Goal: Check status: Check status

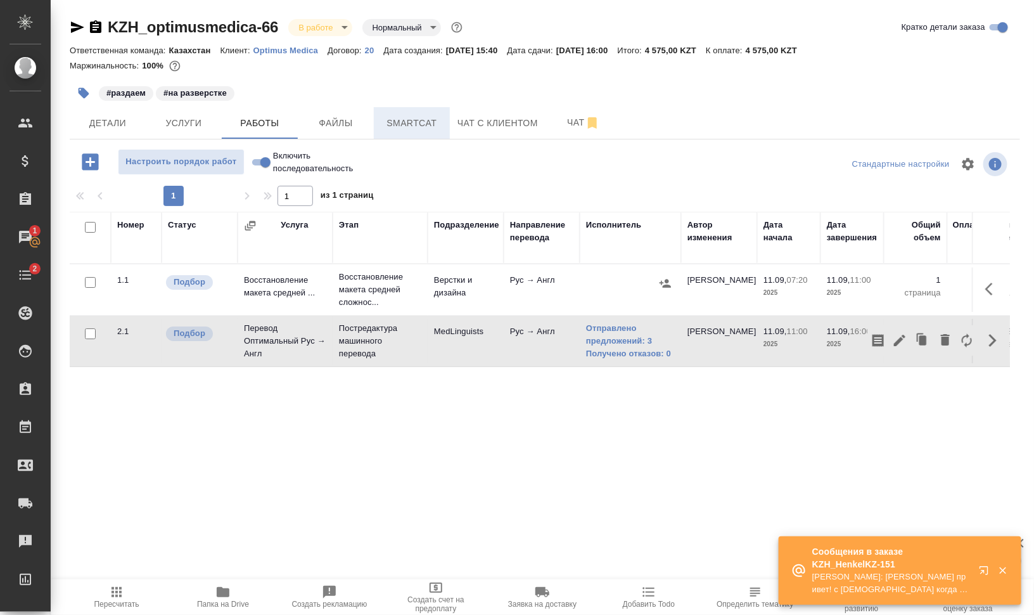
click at [418, 117] on span "Smartcat" at bounding box center [411, 123] width 61 height 16
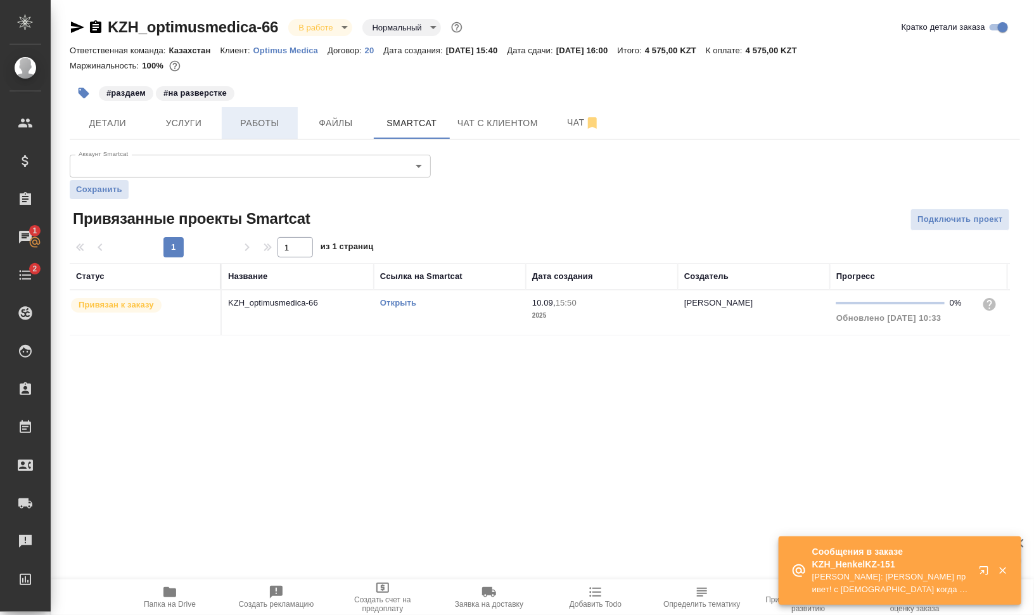
click at [262, 115] on span "Работы" at bounding box center [259, 123] width 61 height 16
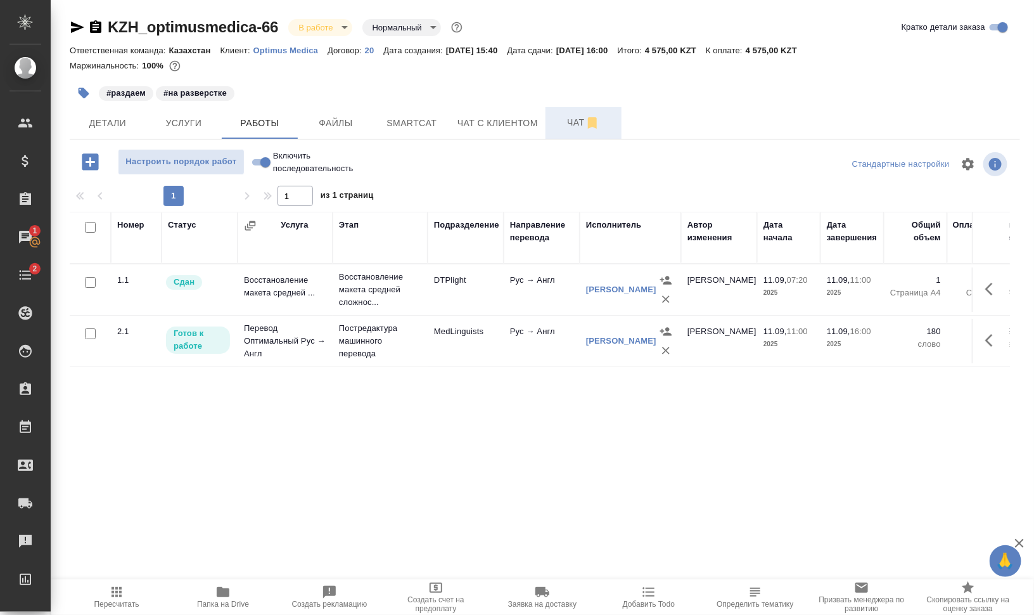
click at [559, 118] on span "Чат" at bounding box center [583, 123] width 61 height 16
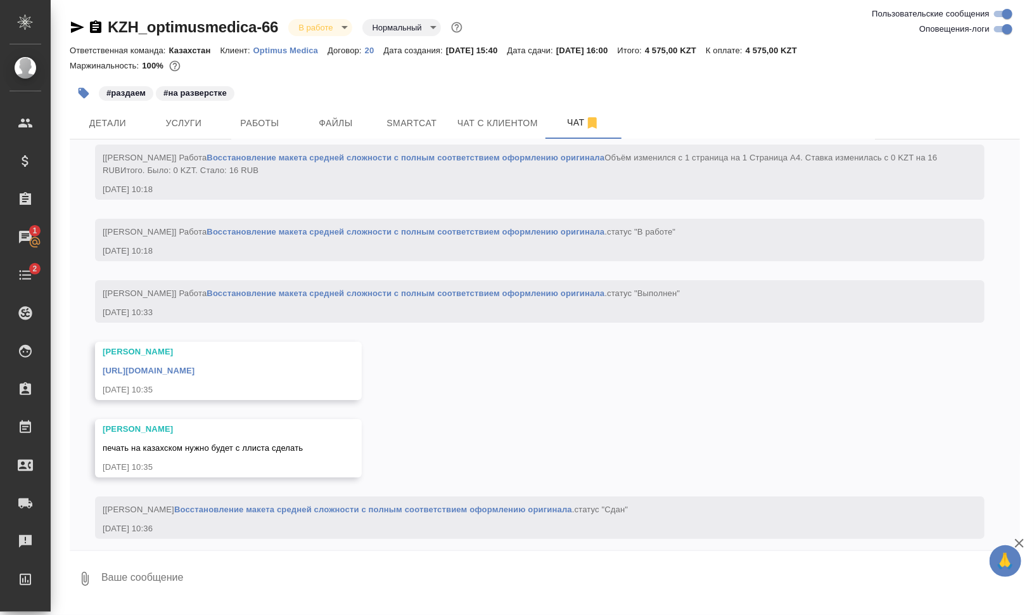
scroll to position [1998, 0]
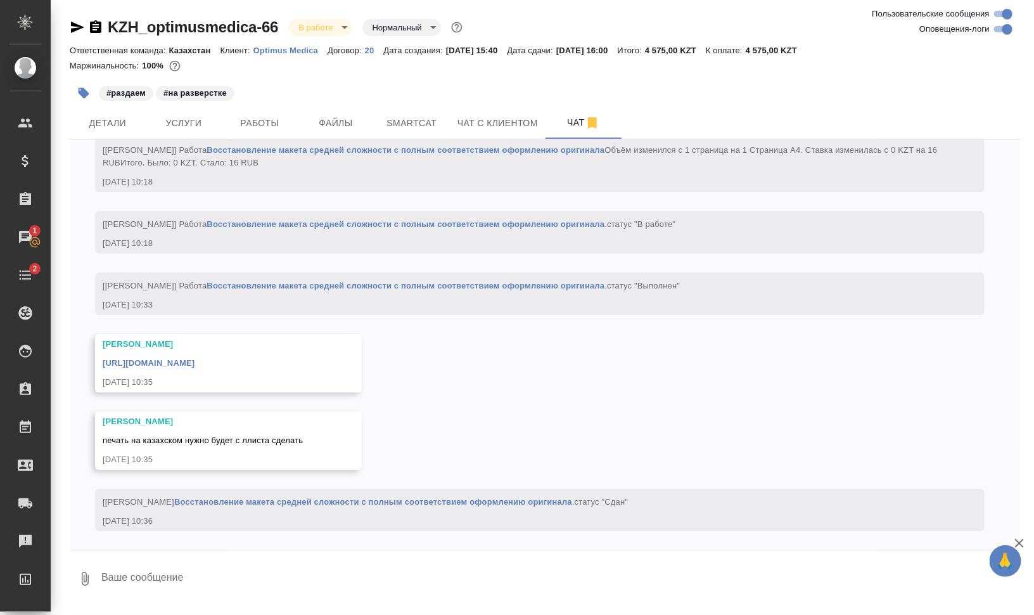
click at [195, 363] on link "[URL][DOMAIN_NAME]" at bounding box center [149, 363] width 92 height 10
click at [421, 110] on button "Smartcat" at bounding box center [412, 123] width 76 height 32
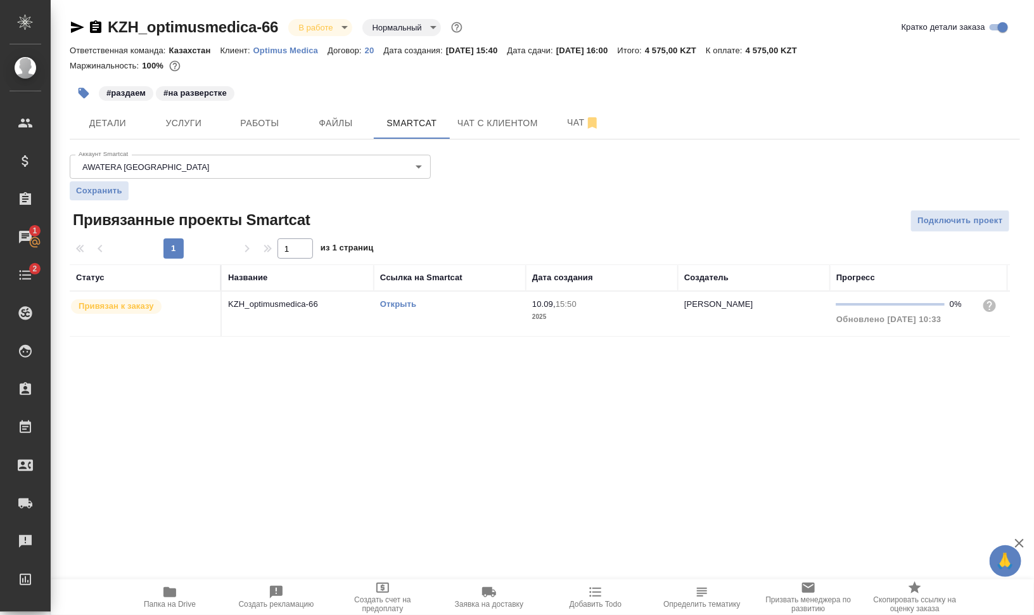
click at [405, 301] on link "Открыть" at bounding box center [398, 304] width 36 height 10
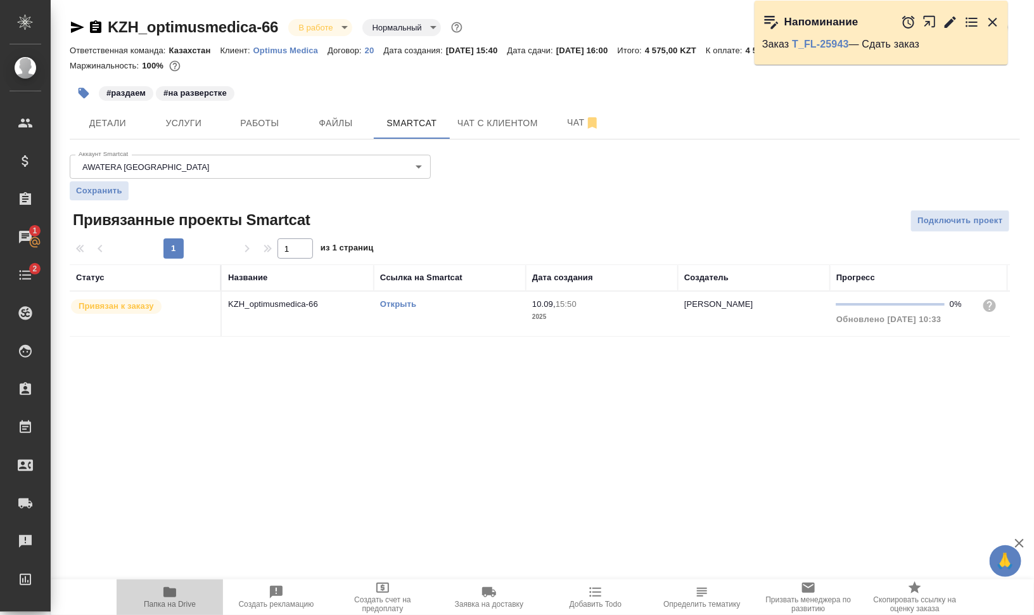
click at [165, 592] on icon "button" at bounding box center [169, 592] width 13 height 10
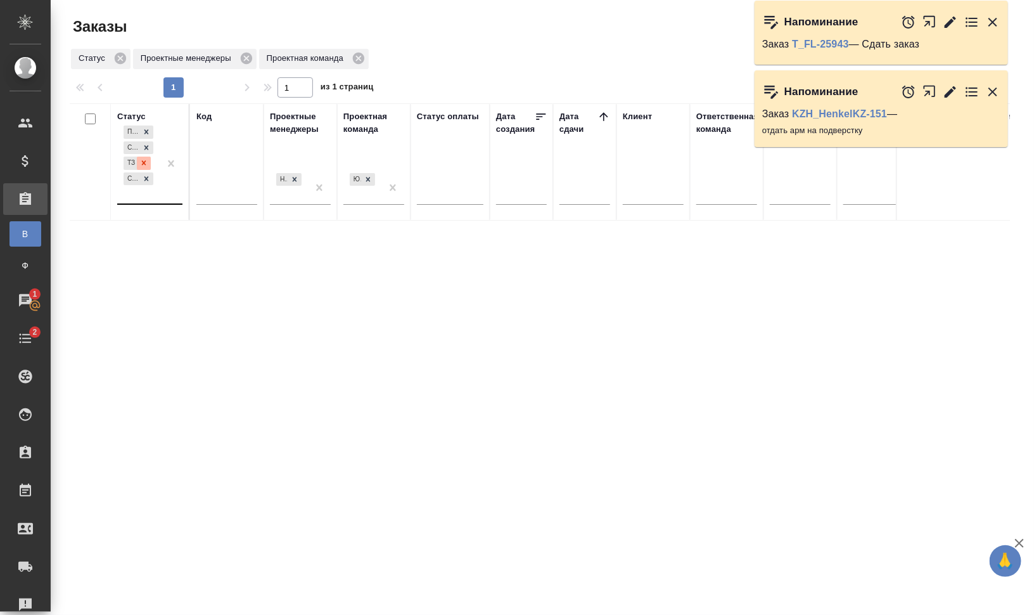
click at [146, 163] on icon at bounding box center [143, 162] width 9 height 9
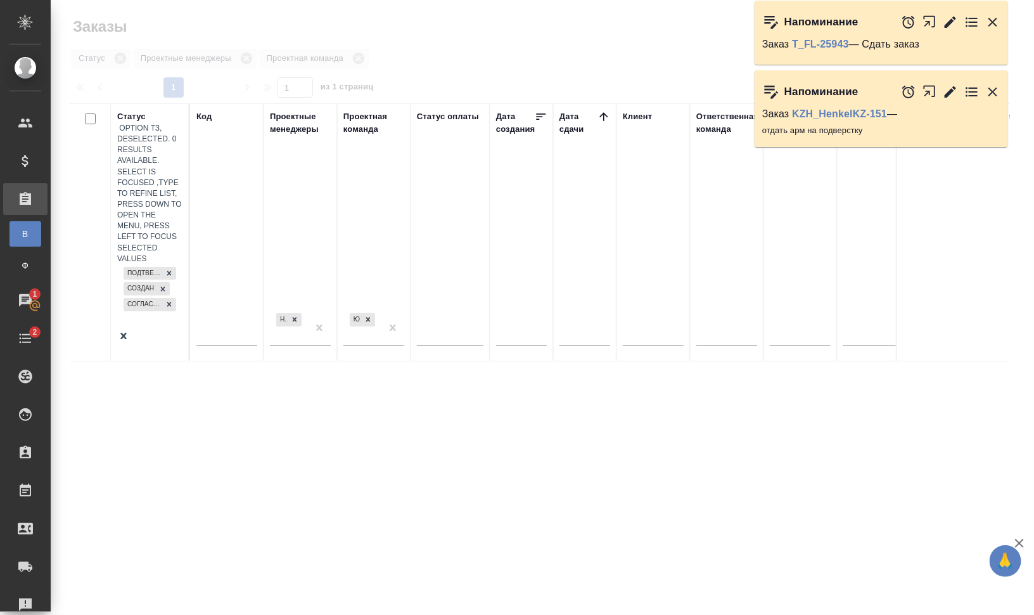
click at [154, 264] on div "Подтвержден Создан Согласование КП" at bounding box center [149, 296] width 65 height 65
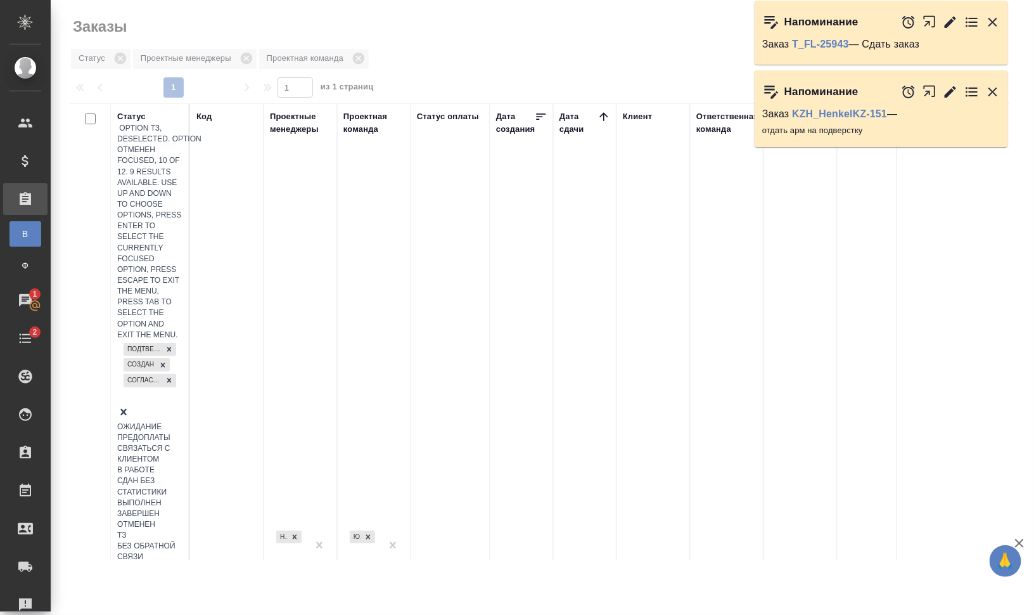
click at [182, 530] on div "ТЗ" at bounding box center [149, 535] width 65 height 11
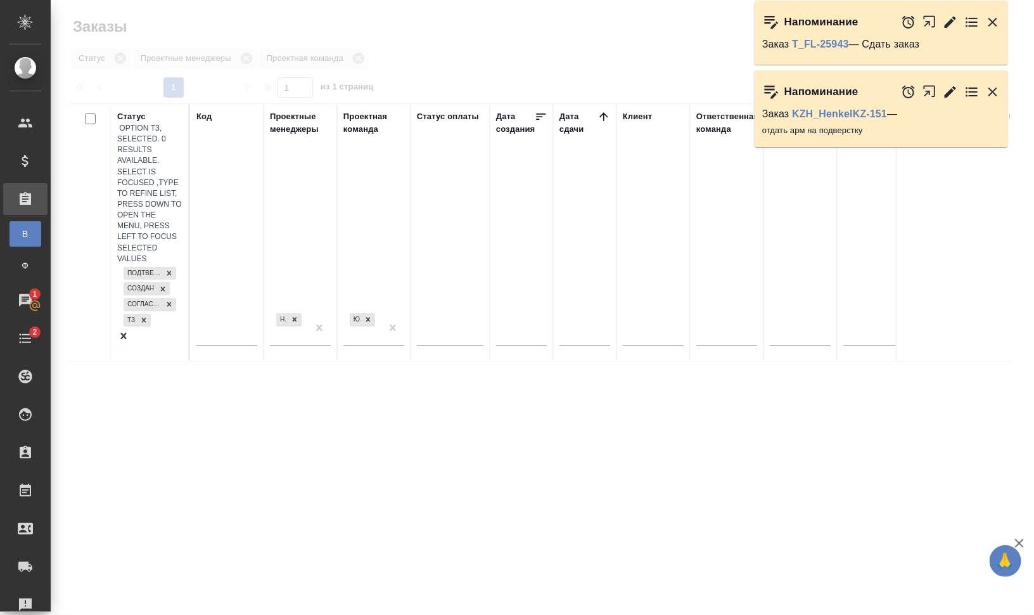
click at [203, 115] on div "Код" at bounding box center [203, 116] width 15 height 13
